Goal: Transaction & Acquisition: Obtain resource

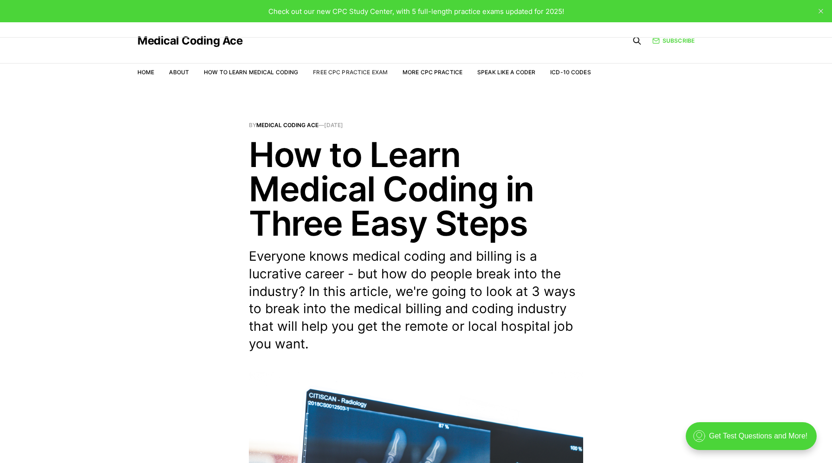
click at [355, 72] on link "Free CPC Practice Exam" at bounding box center [350, 72] width 75 height 7
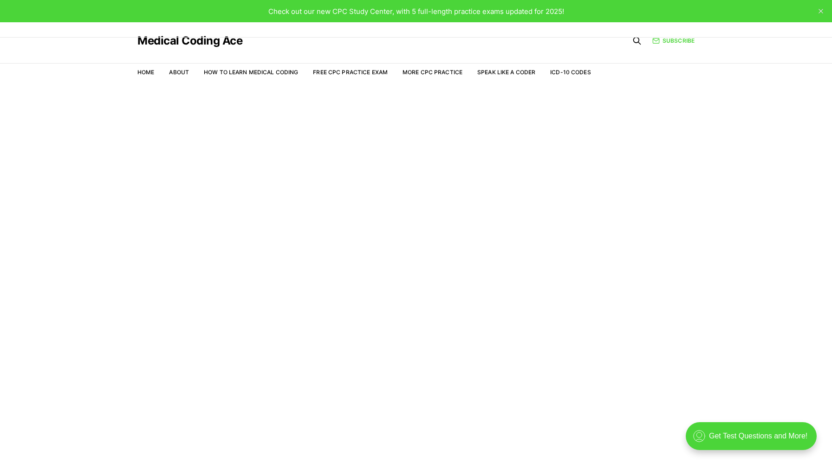
click at [355, 72] on link "Free CPC Practice Exam" at bounding box center [350, 72] width 75 height 7
click at [756, 435] on div ".cls-1{fill:none;stroke:currentColor;stroke-linecap:round;stroke-linejoin:round…" at bounding box center [750, 436] width 131 height 28
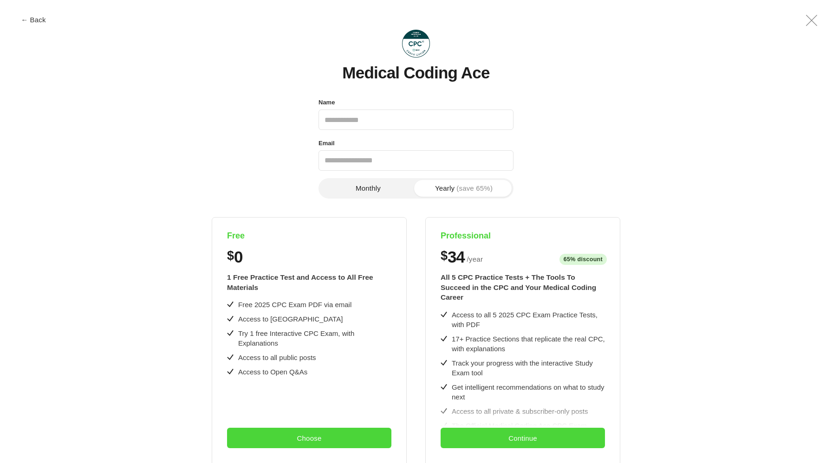
click at [760, 209] on section "Monthly Yearly (save 65%) Free $ 0 1 Free Practice Test and Access to All Free …" at bounding box center [416, 391] width 776 height 427
click at [310, 438] on button "Choose" at bounding box center [309, 438] width 164 height 20
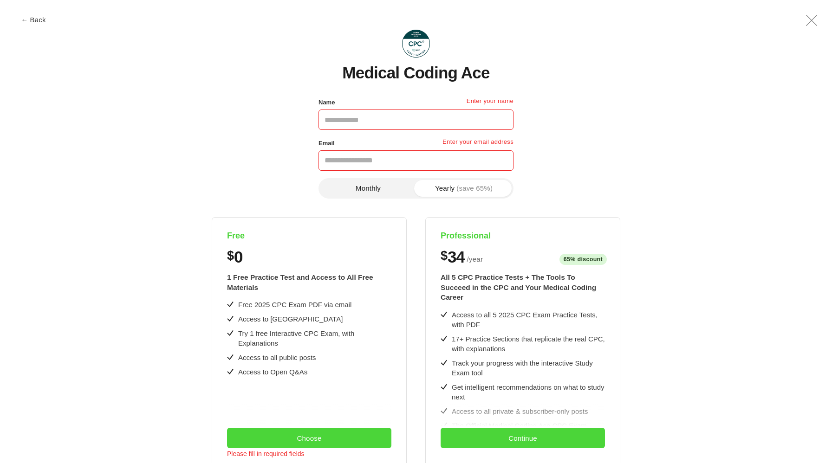
click at [641, 115] on div "Name Enter your name Email Enter your email address Phone number Monthly Yearly…" at bounding box center [416, 362] width 776 height 531
click at [408, 121] on input "Name" at bounding box center [415, 120] width 195 height 20
type input "*"
type input "**********"
click at [354, 157] on input "Email" at bounding box center [415, 160] width 195 height 20
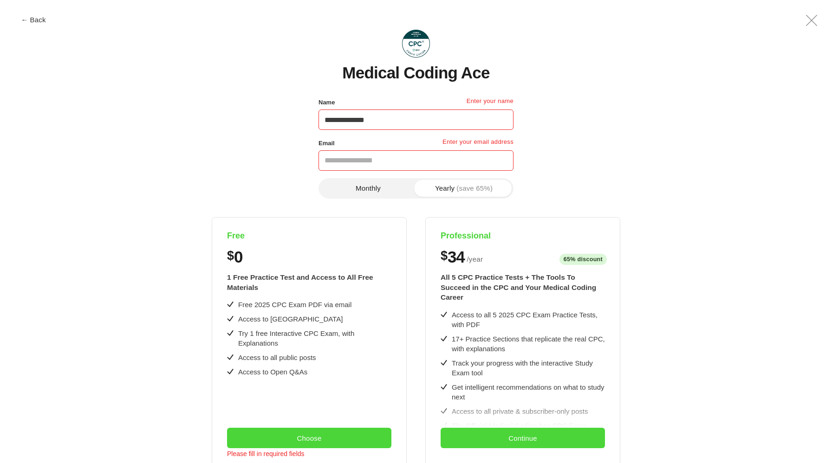
type input "**********"
click at [344, 439] on button "Choose" at bounding box center [309, 438] width 164 height 20
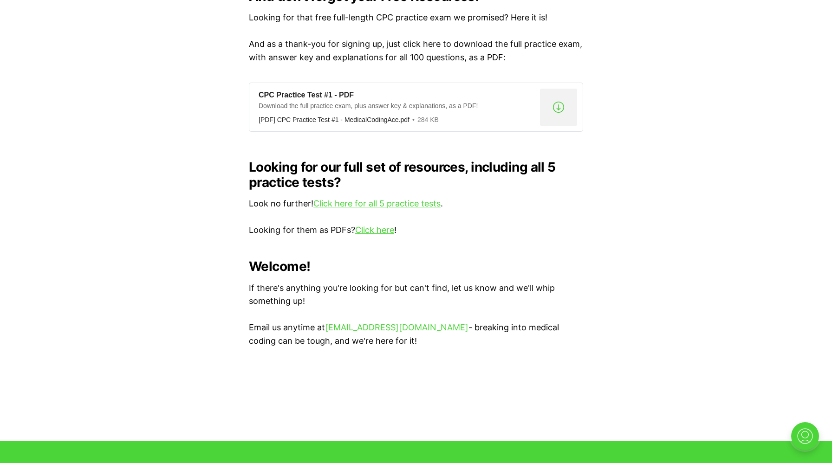
scroll to position [817, 0]
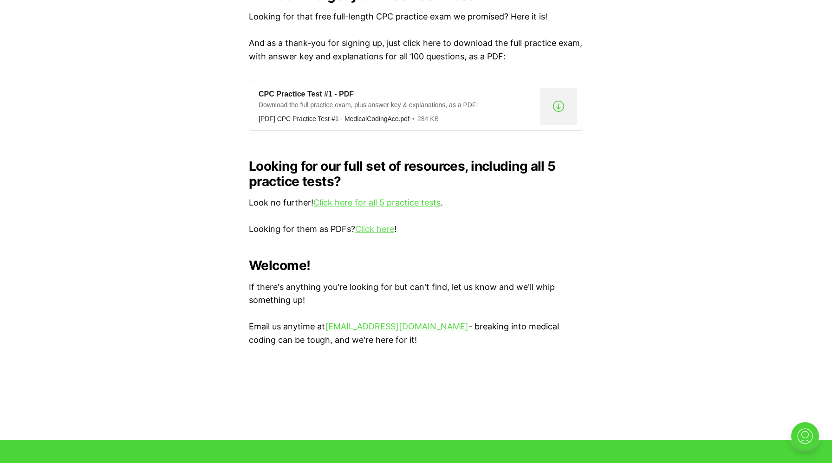
click at [374, 224] on link "Click here" at bounding box center [374, 229] width 39 height 10
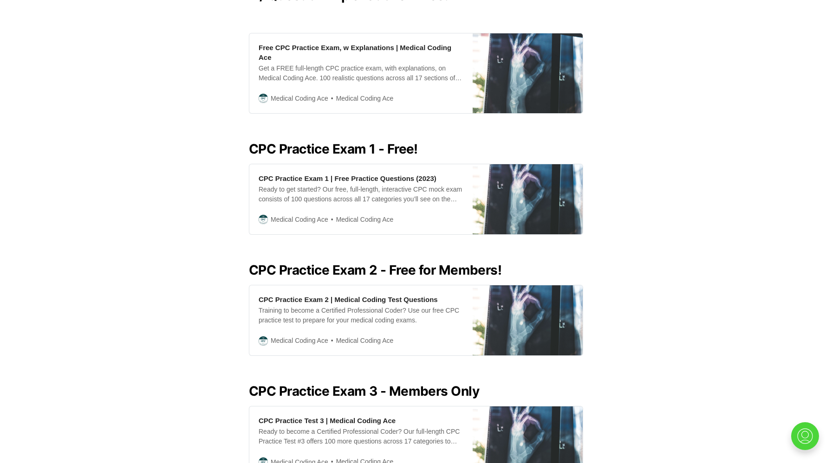
scroll to position [297, 0]
